Goal: Navigation & Orientation: Understand site structure

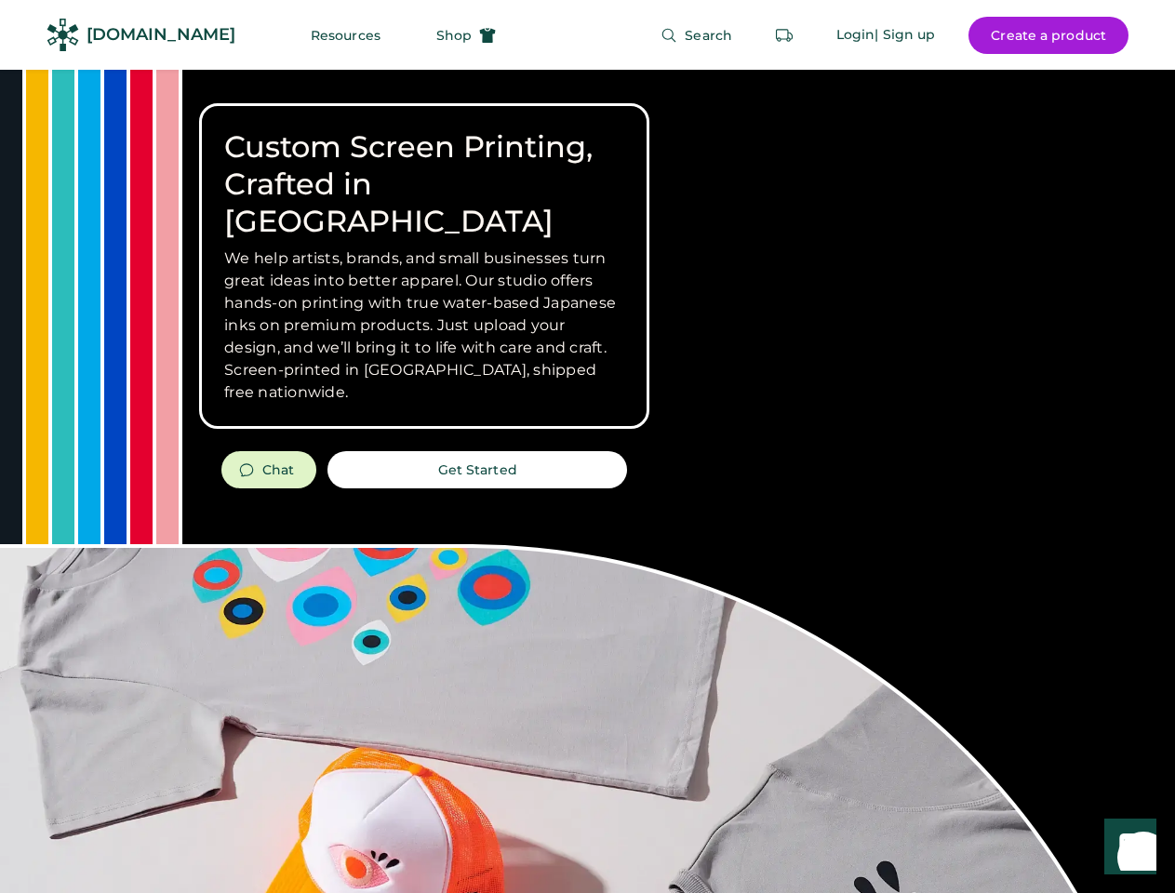
click at [587, 446] on div "Custom Screen Printing, Crafted in [GEOGRAPHIC_DATA] We help artists, brands, a…" at bounding box center [587, 660] width 1175 height 1181
click at [587, 481] on div "Custom Screen Printing, Crafted in [GEOGRAPHIC_DATA] We help artists, brands, a…" at bounding box center [587, 660] width 1175 height 1181
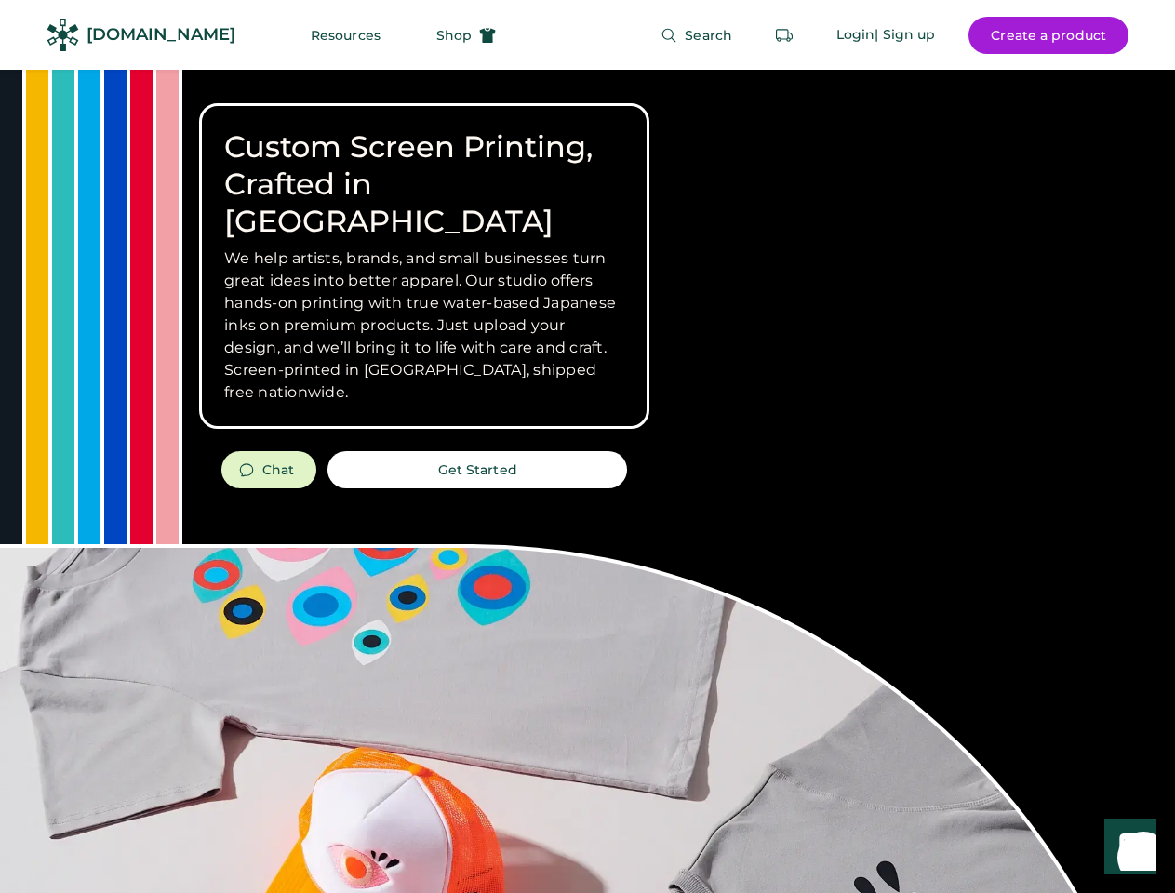
click at [587, 481] on div "Custom Screen Printing, Crafted in [GEOGRAPHIC_DATA] We help artists, brands, a…" at bounding box center [587, 660] width 1175 height 1181
click at [424, 266] on h3 "We help artists, brands, and small businesses turn great ideas into better appa…" at bounding box center [424, 325] width 400 height 156
click at [424, 247] on h3 "We help artists, brands, and small businesses turn great ideas into better appa…" at bounding box center [424, 325] width 400 height 156
click at [424, 166] on h1 "Custom Screen Printing, Crafted in [GEOGRAPHIC_DATA]" at bounding box center [424, 184] width 400 height 112
